Goal: Information Seeking & Learning: Learn about a topic

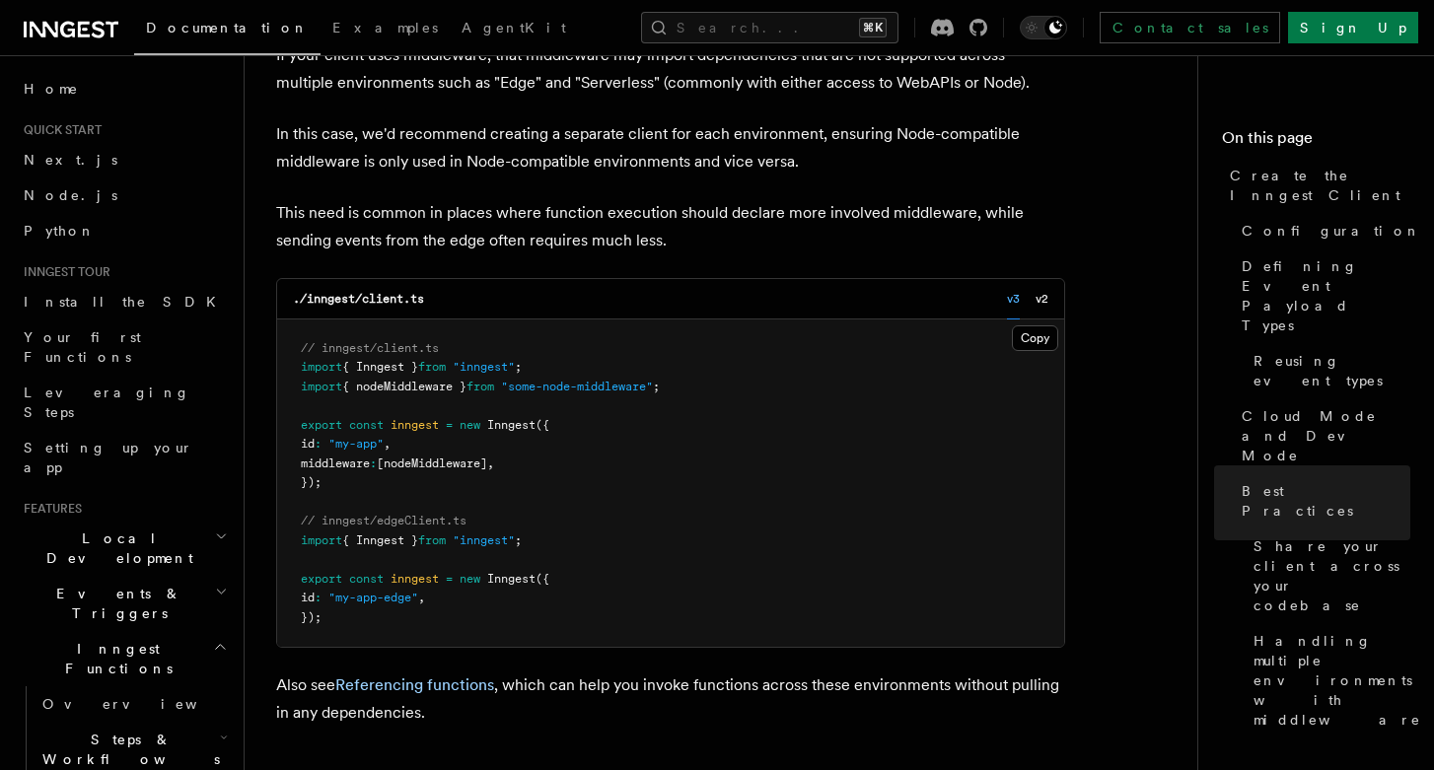
scroll to position [4359, 0]
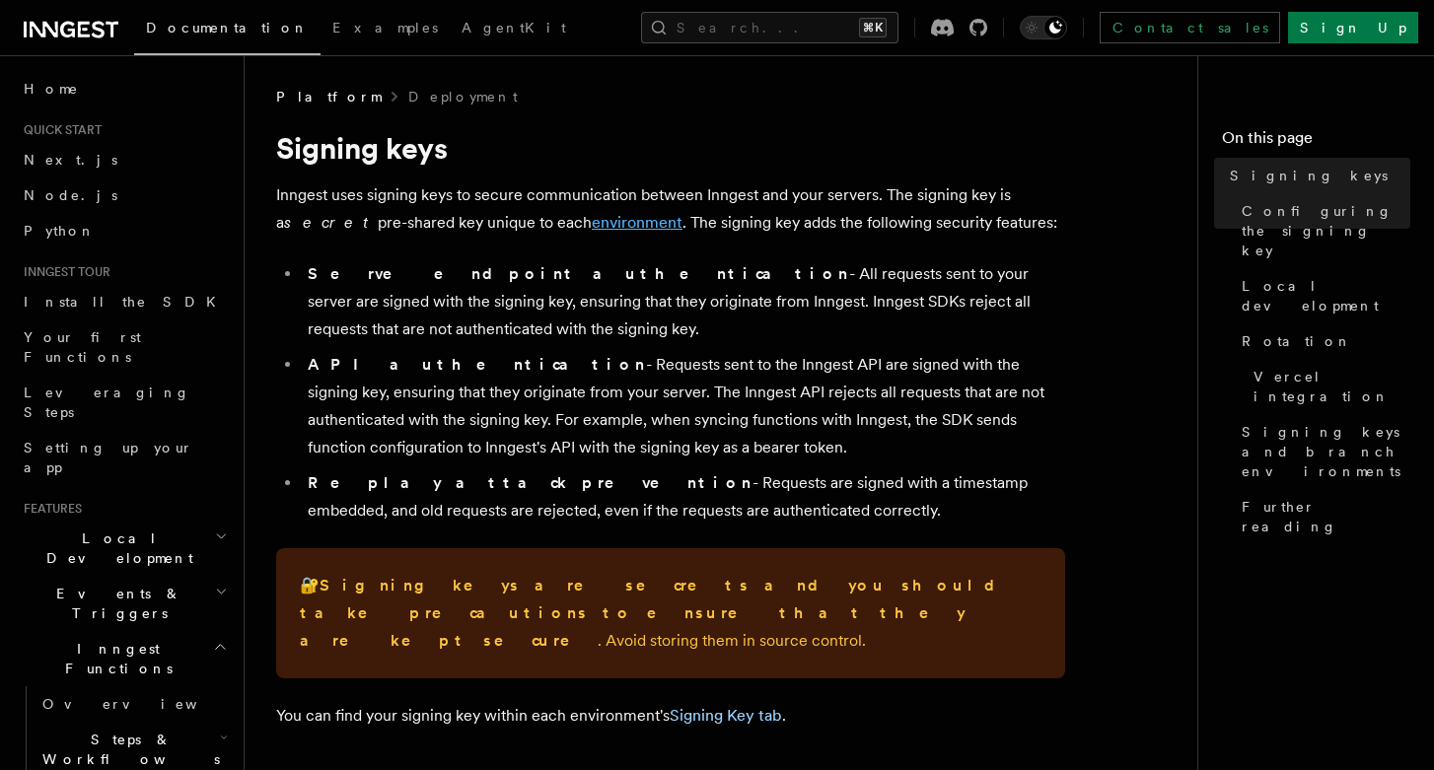
click at [592, 229] on link "environment" at bounding box center [637, 222] width 91 height 19
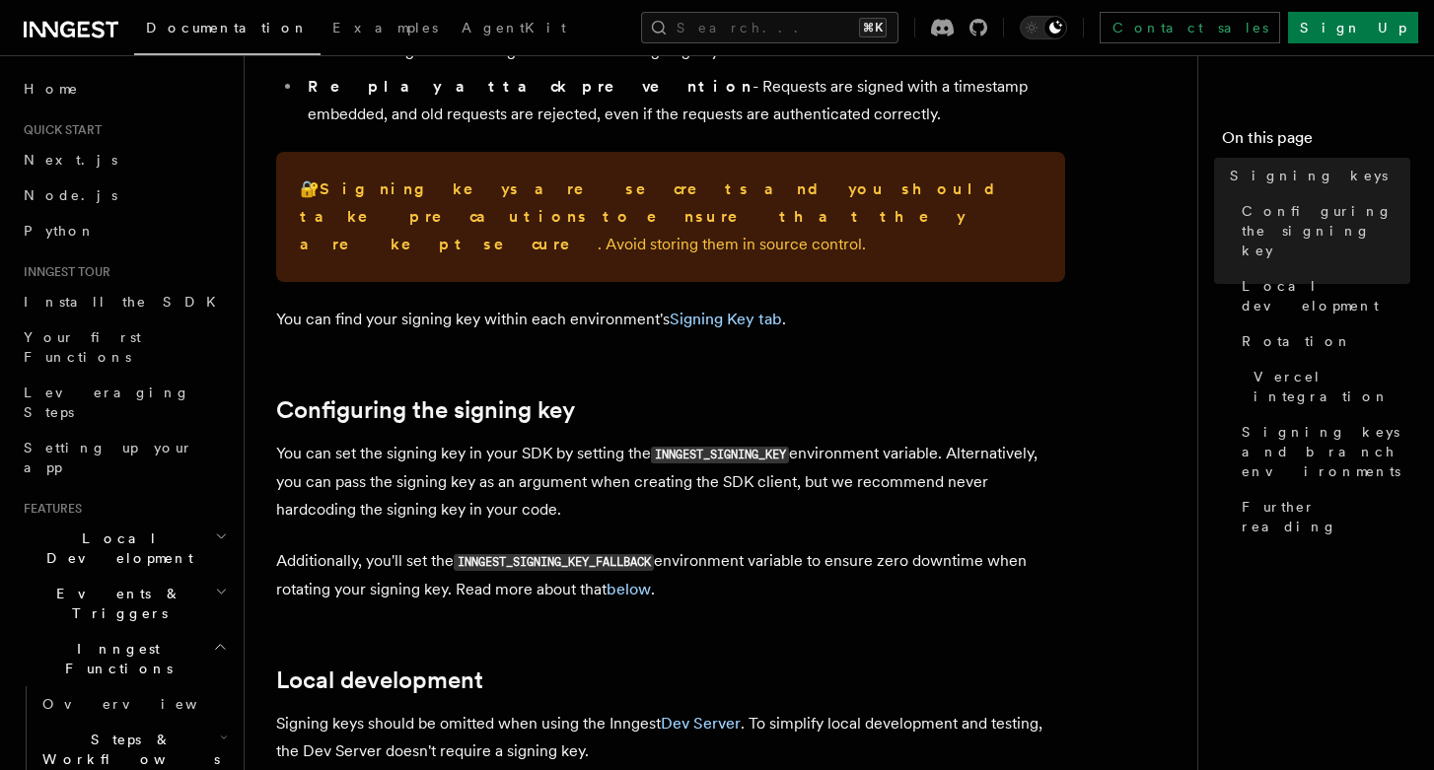
scroll to position [417, 0]
